Goal: Book appointment/travel/reservation

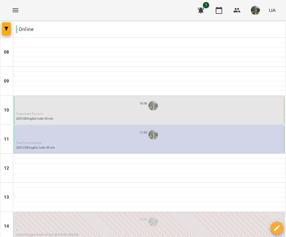
scroll to position [118, 0]
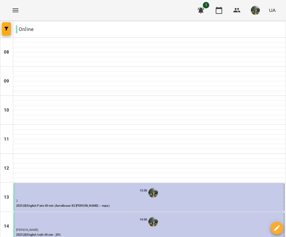
scroll to position [116, 0]
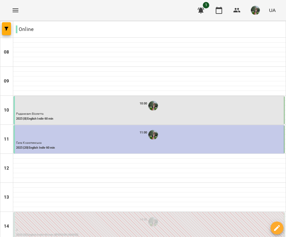
scroll to position [71, 0]
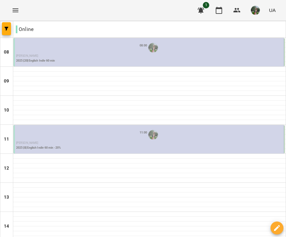
scroll to position [236, 0]
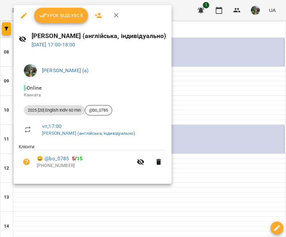
click at [239, 135] on div at bounding box center [143, 118] width 286 height 237
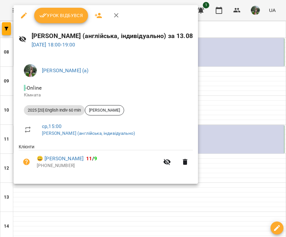
click at [242, 161] on div at bounding box center [143, 118] width 286 height 237
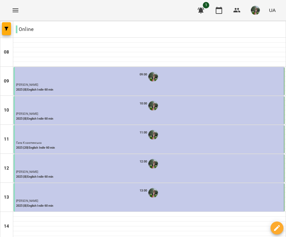
scroll to position [111, 0]
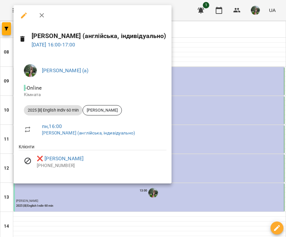
click at [185, 157] on div at bounding box center [143, 118] width 286 height 237
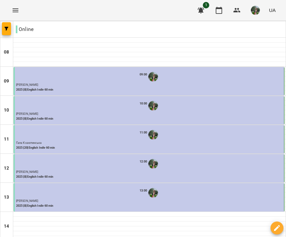
type input "**********"
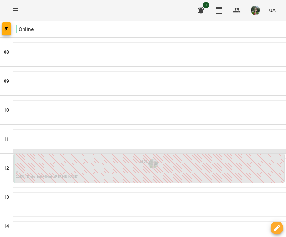
scroll to position [68, 0]
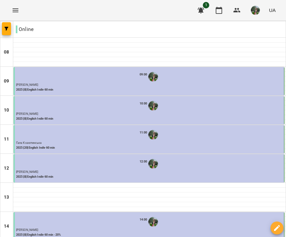
scroll to position [210, 0]
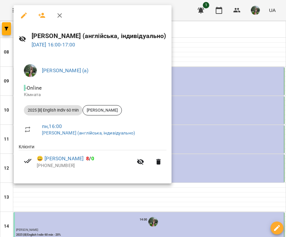
click at [260, 174] on div at bounding box center [143, 118] width 286 height 237
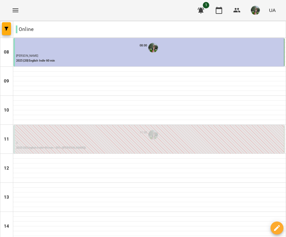
scroll to position [210, 0]
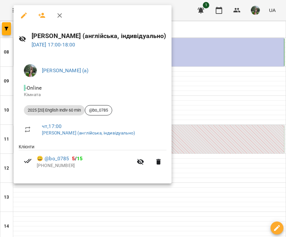
click at [222, 157] on div at bounding box center [143, 118] width 286 height 237
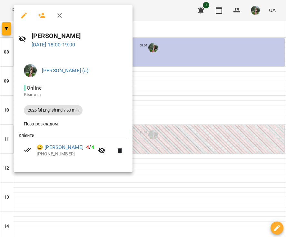
click at [198, 181] on div at bounding box center [143, 118] width 286 height 237
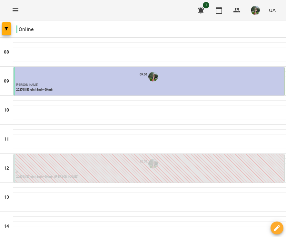
click at [192, 89] on p "2025 [8] English Indiv 60 min" at bounding box center [149, 90] width 266 height 5
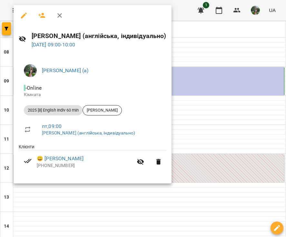
click at [259, 140] on div at bounding box center [143, 118] width 286 height 237
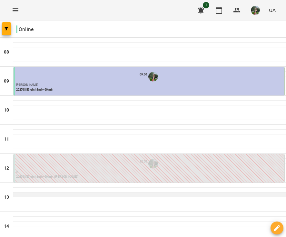
scroll to position [0, 0]
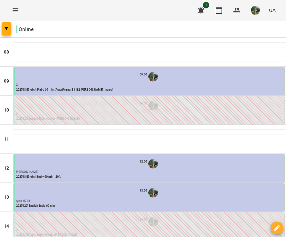
click at [170, 81] on div "09:00" at bounding box center [149, 77] width 266 height 12
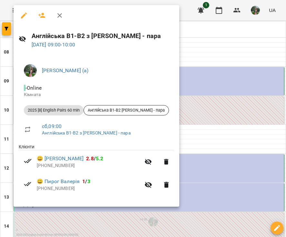
click at [205, 140] on div at bounding box center [143, 118] width 286 height 237
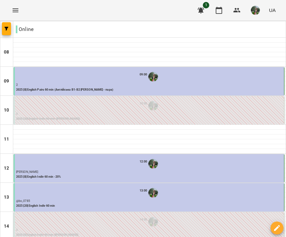
scroll to position [47, 0]
click at [184, 158] on div "12:00" at bounding box center [149, 164] width 266 height 12
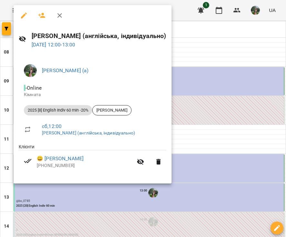
click at [211, 86] on div at bounding box center [143, 118] width 286 height 237
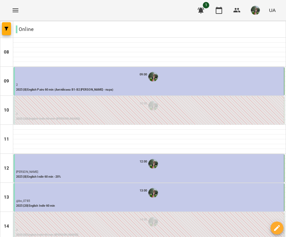
click at [178, 187] on div "13:00" at bounding box center [149, 193] width 266 height 12
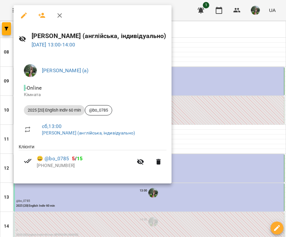
click at [221, 76] on div at bounding box center [143, 118] width 286 height 237
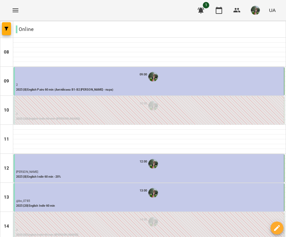
scroll to position [0, 0]
